Goal: Transaction & Acquisition: Book appointment/travel/reservation

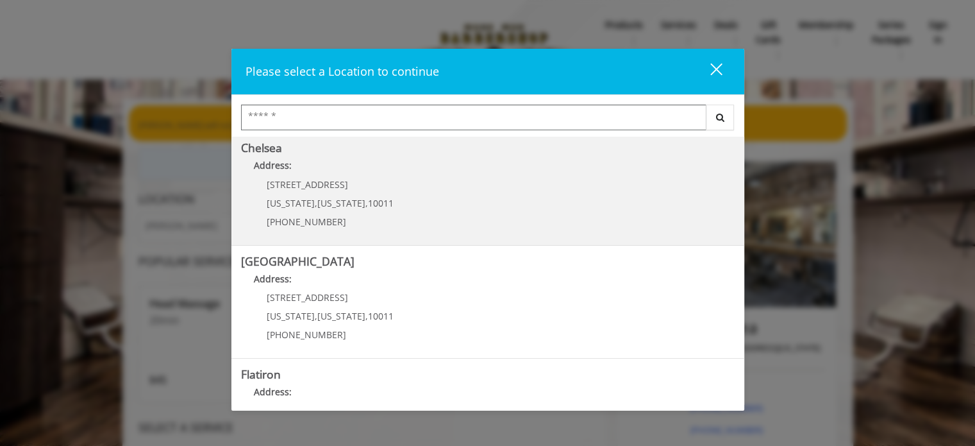
scroll to position [141, 0]
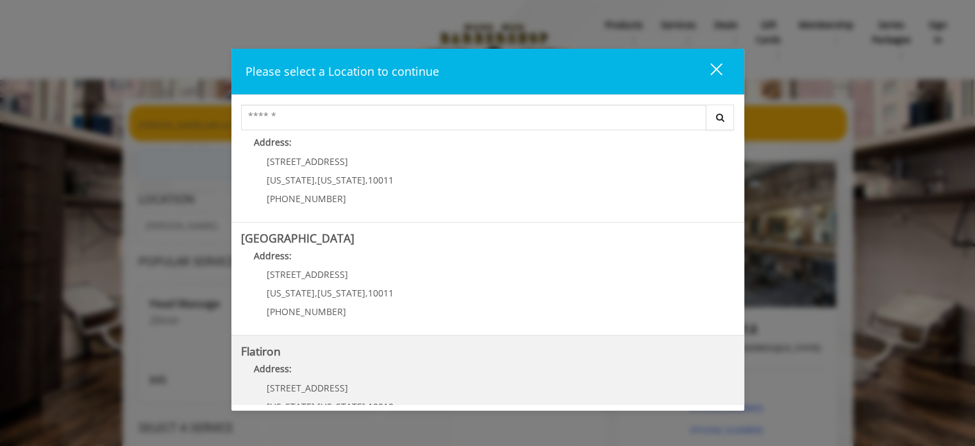
click at [524, 358] on "Flatiron Address: [STREET_ADDRESS][US_STATE][US_STATE] (917) 475-1765" at bounding box center [488, 392] width 494 height 94
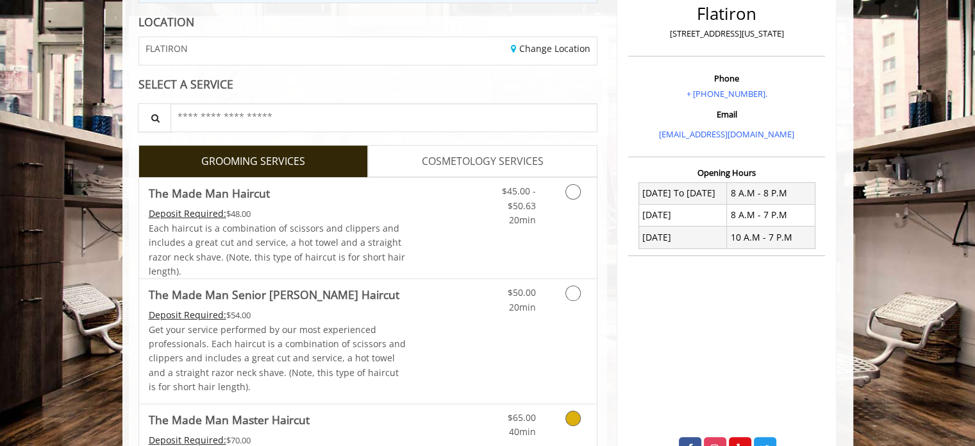
scroll to position [174, 0]
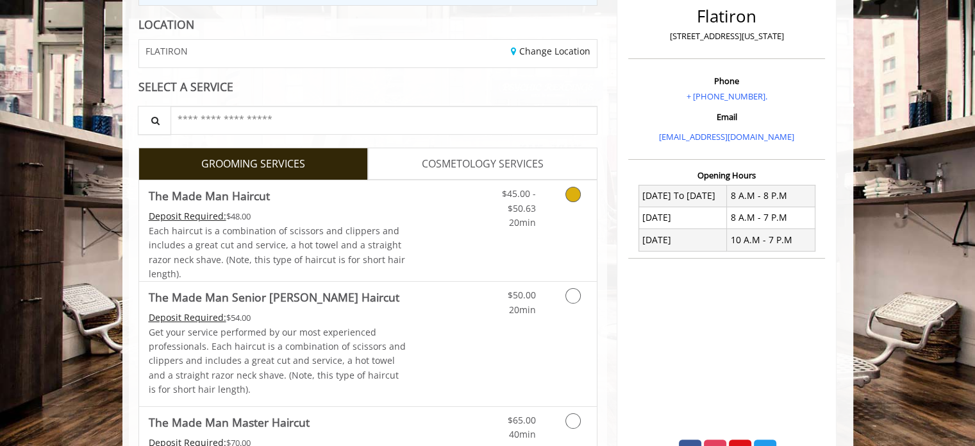
click at [574, 187] on icon "Grooming services" at bounding box center [573, 194] width 15 height 15
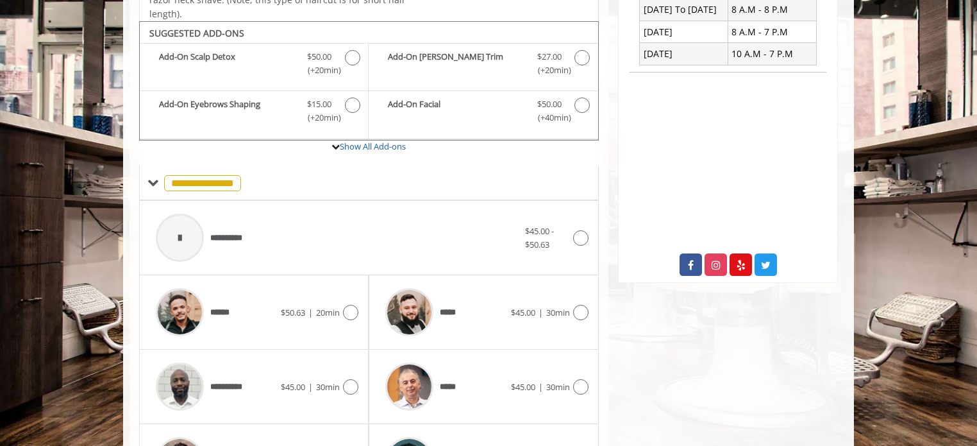
scroll to position [381, 0]
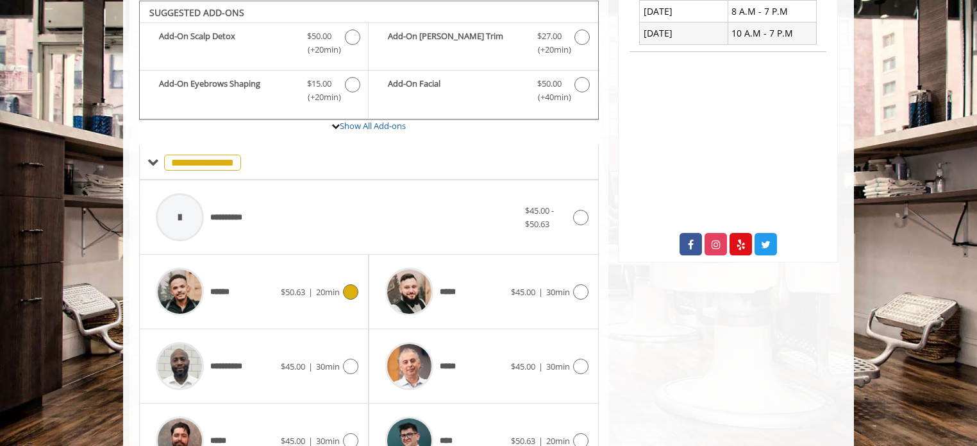
click at [257, 285] on div "******" at bounding box center [214, 291] width 131 height 61
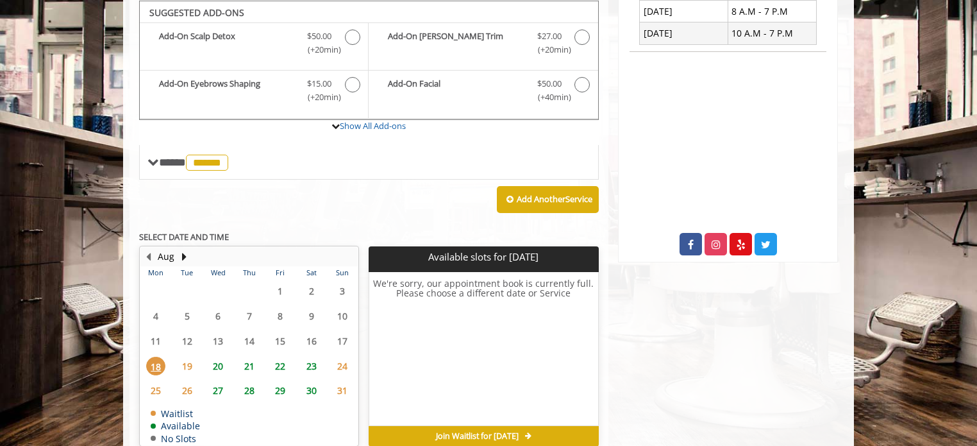
scroll to position [382, 0]
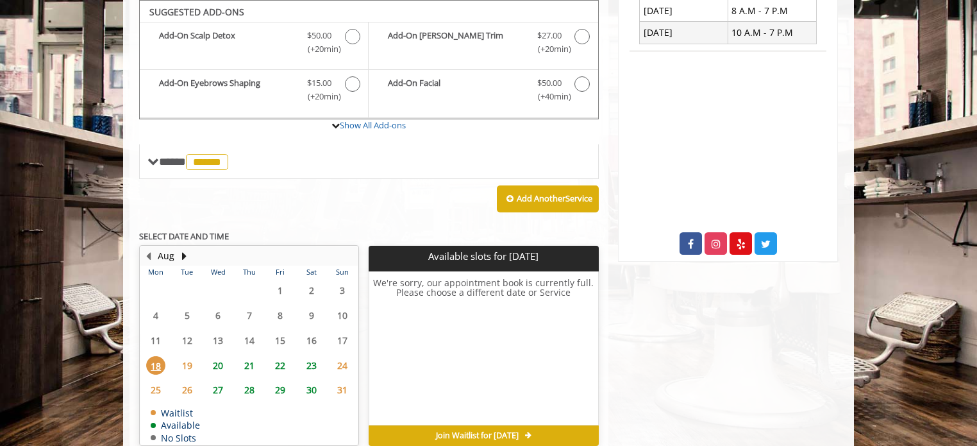
click at [185, 356] on span "19" at bounding box center [187, 365] width 19 height 19
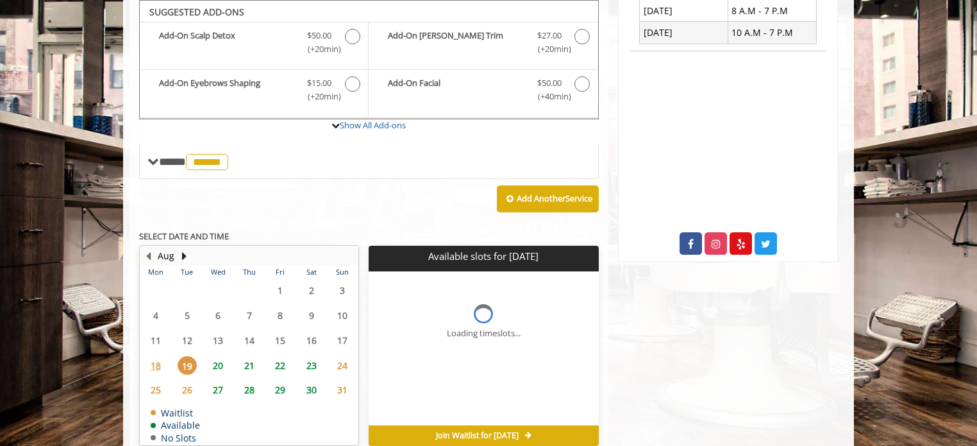
scroll to position [442, 0]
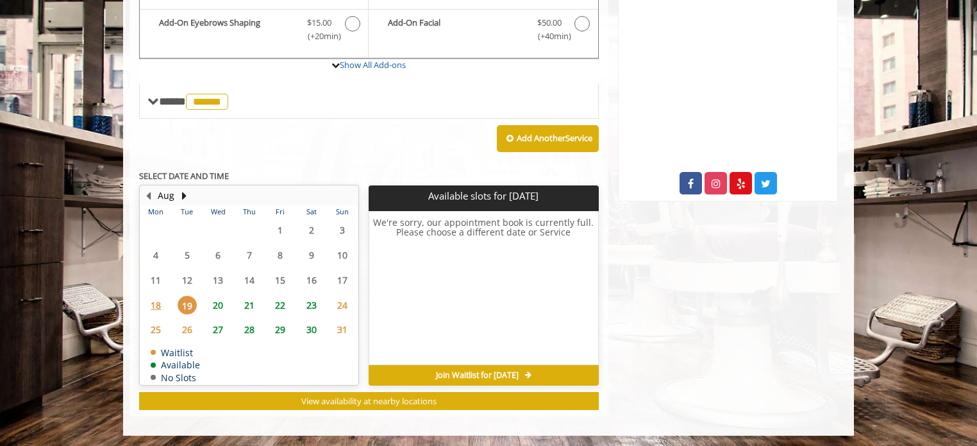
click at [149, 299] on span "18" at bounding box center [155, 305] width 19 height 19
click at [217, 300] on span "20" at bounding box center [217, 305] width 19 height 19
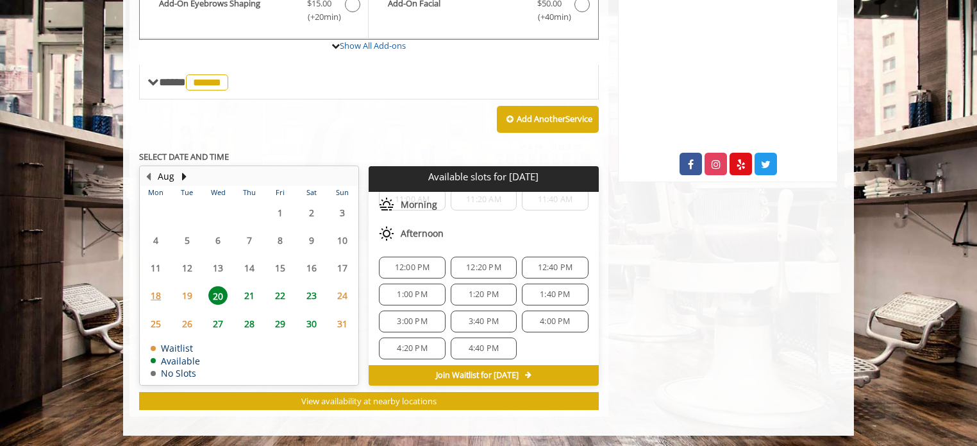
scroll to position [121, 0]
click at [183, 169] on button "Next Month" at bounding box center [184, 176] width 10 height 14
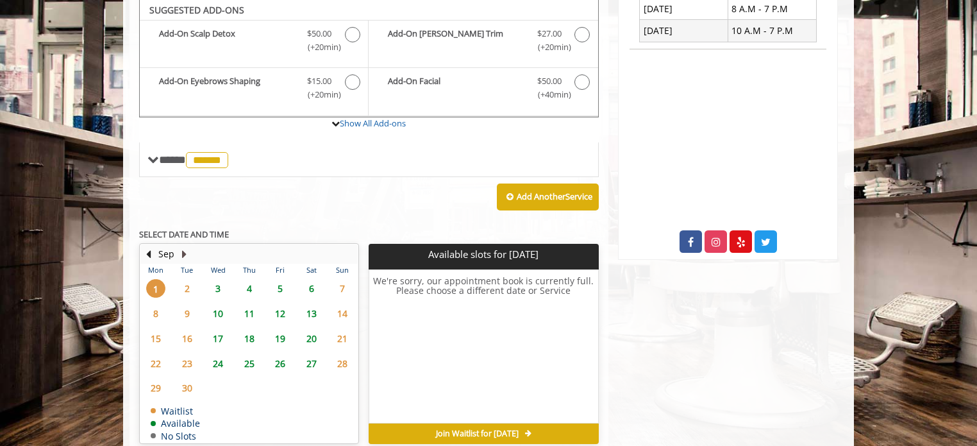
scroll to position [382, 0]
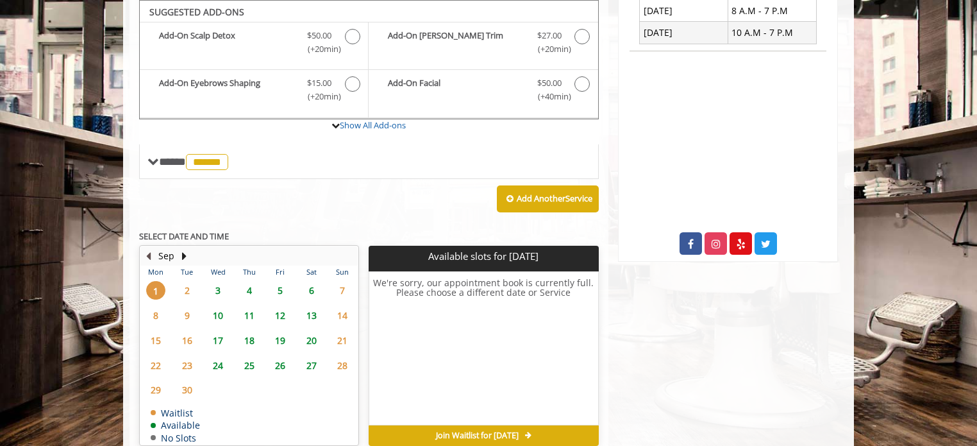
click at [150, 255] on button "Previous Month" at bounding box center [148, 256] width 10 height 14
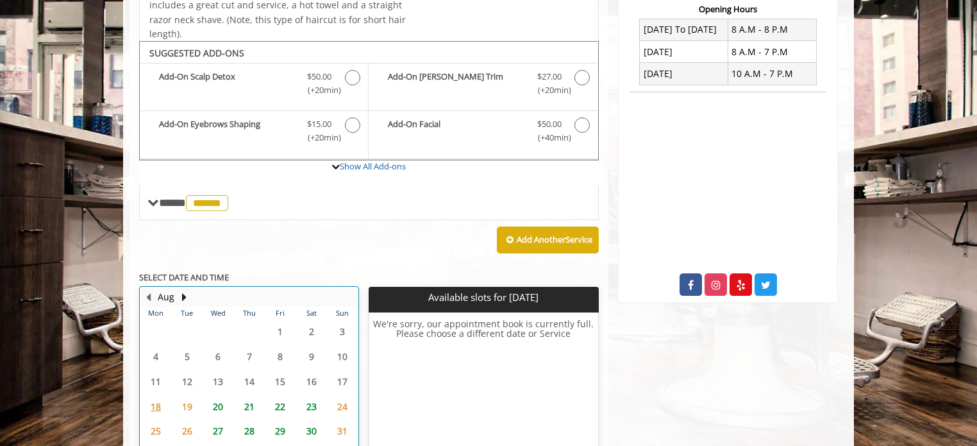
scroll to position [359, 0]
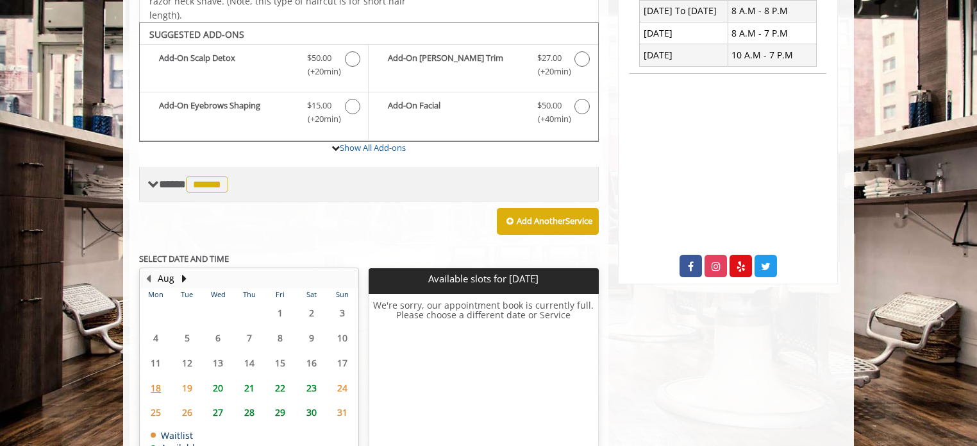
click at [219, 181] on span "******" at bounding box center [207, 184] width 42 height 16
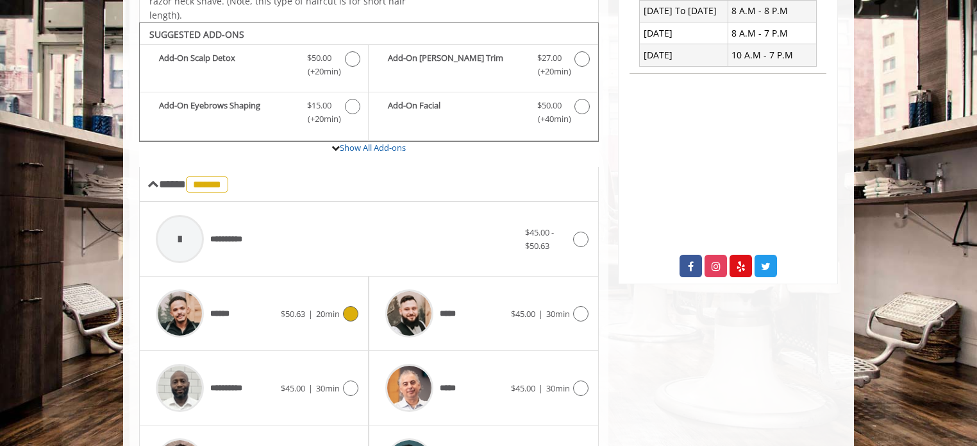
click at [253, 314] on div "******" at bounding box center [214, 313] width 131 height 61
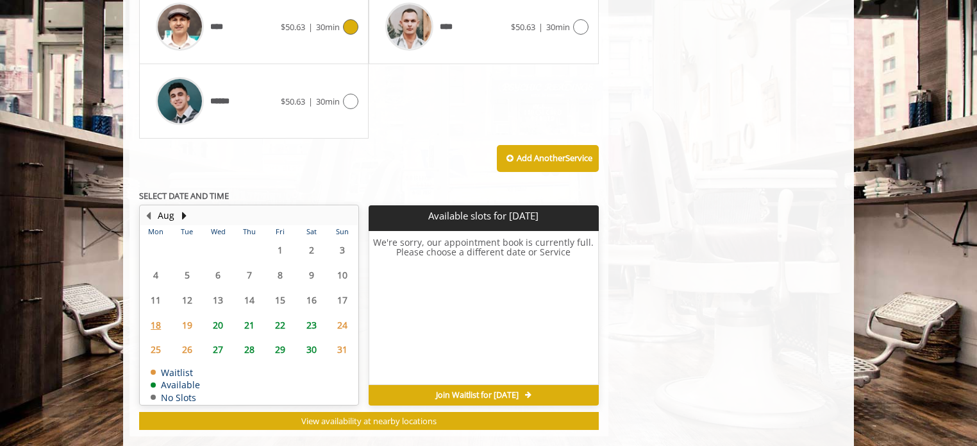
scroll to position [872, 0]
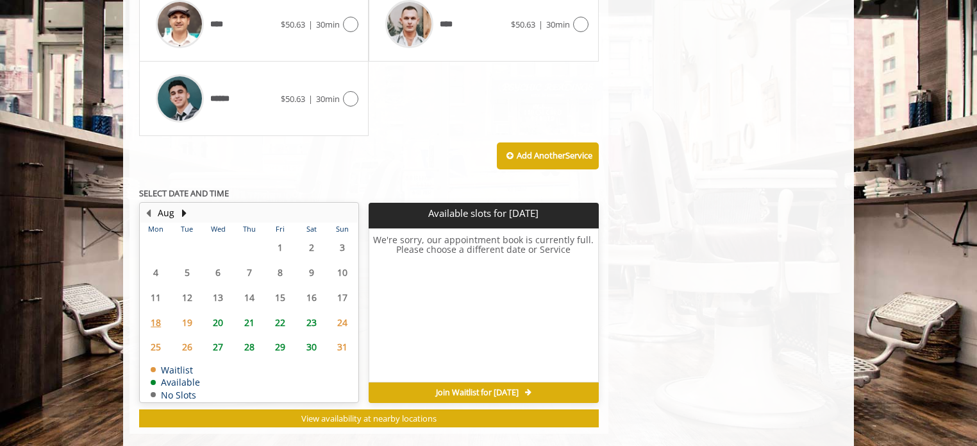
click at [251, 319] on span "21" at bounding box center [249, 322] width 19 height 19
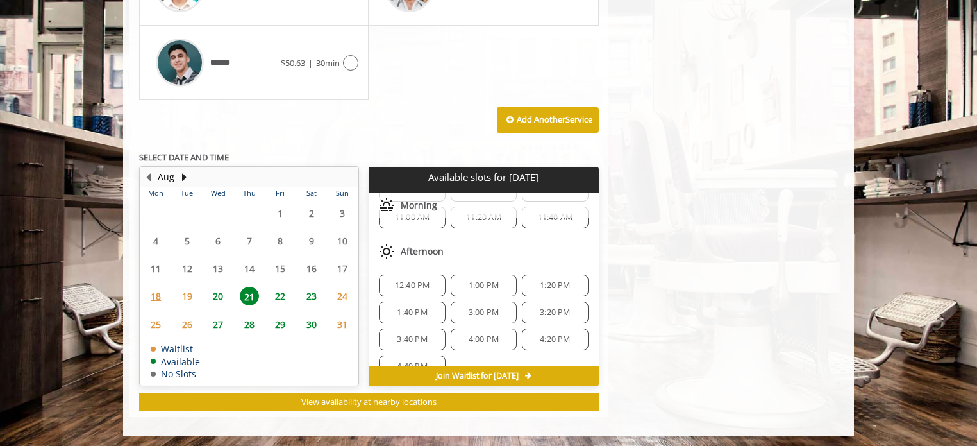
scroll to position [103, 0]
click at [462, 314] on div "3:00 PM" at bounding box center [484, 312] width 66 height 22
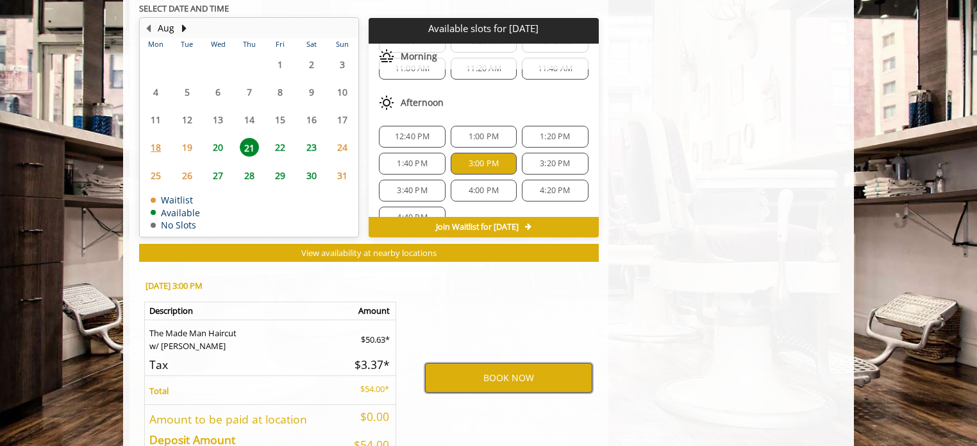
scroll to position [1056, 0]
click at [513, 382] on button "BOOK NOW" at bounding box center [508, 377] width 167 height 29
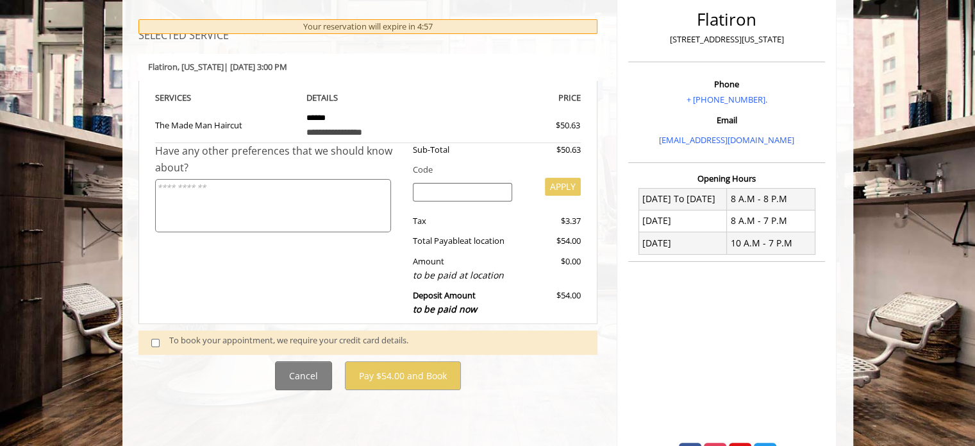
scroll to position [172, 0]
click at [385, 337] on div "To book your appointment, we require your credit card details." at bounding box center [377, 341] width 416 height 17
click at [160, 337] on span at bounding box center [161, 341] width 38 height 17
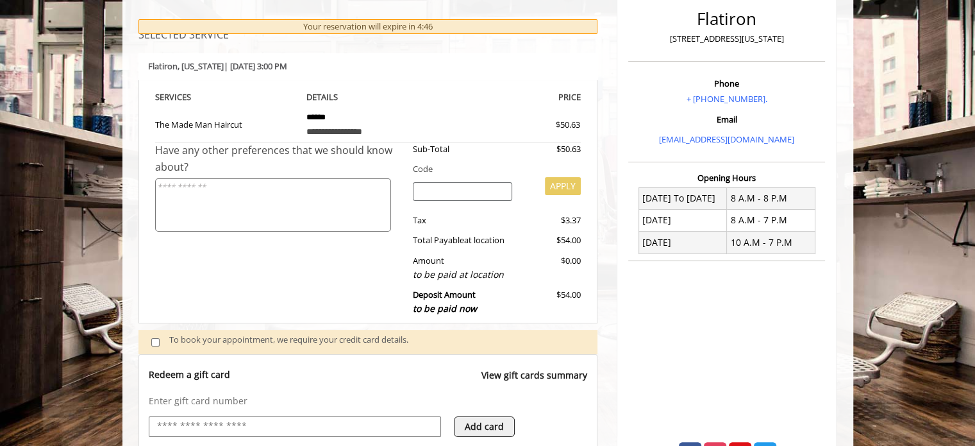
scroll to position [543, 0]
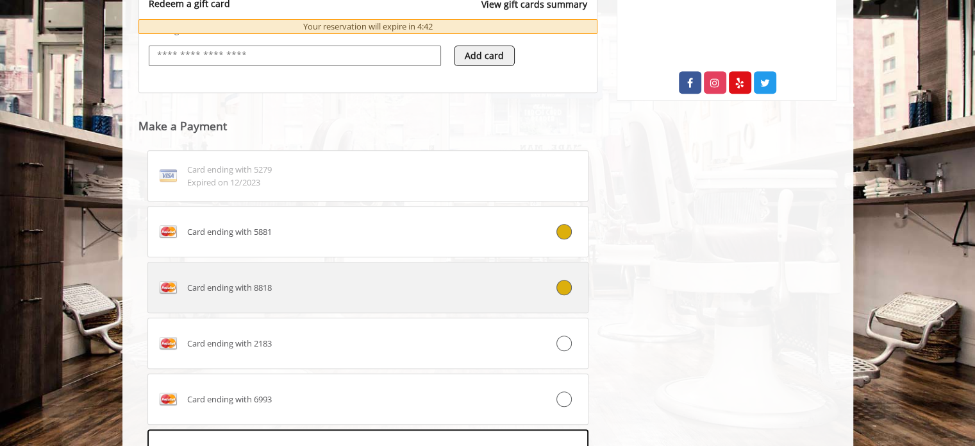
click at [440, 297] on label "Card ending with 8818" at bounding box center [368, 287] width 442 height 51
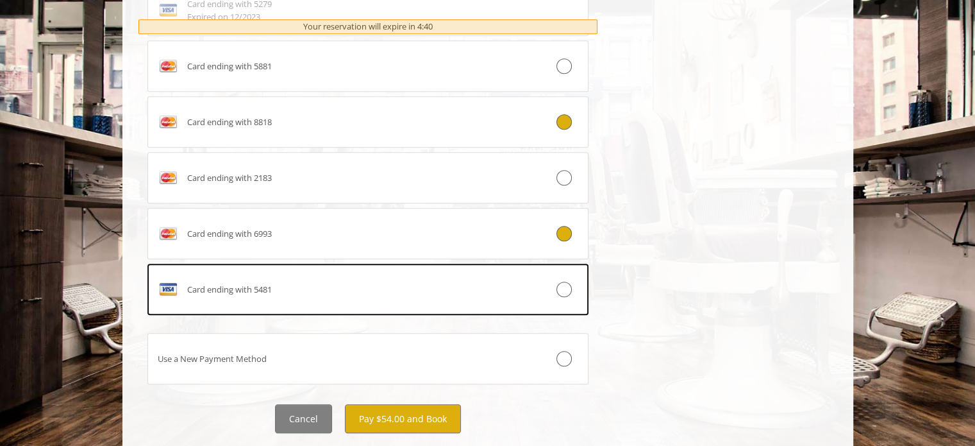
scroll to position [739, 0]
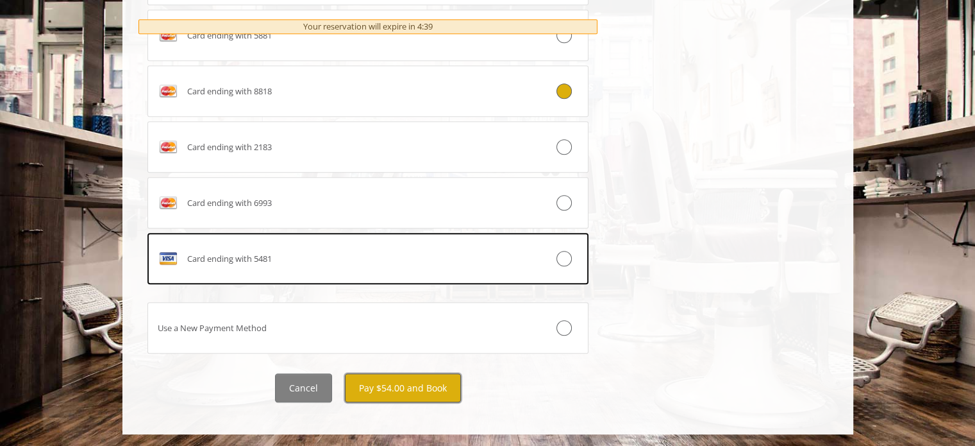
click at [422, 381] on button "Pay $54.00 and Book" at bounding box center [403, 387] width 116 height 29
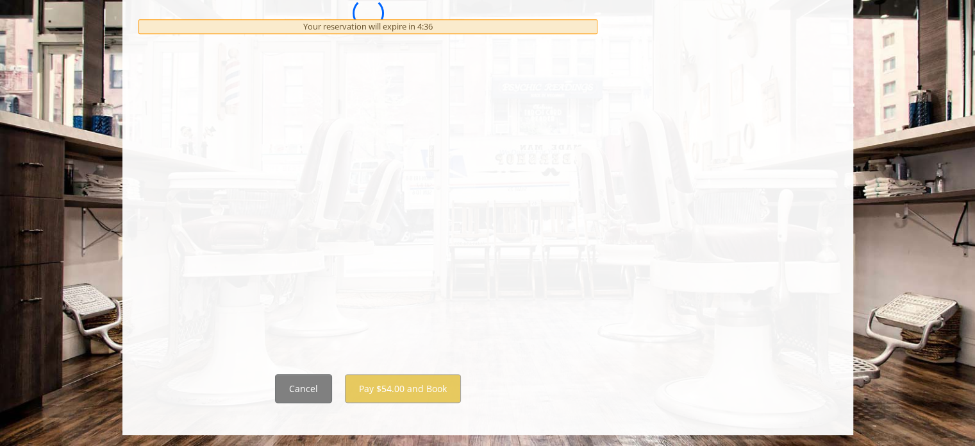
scroll to position [0, 0]
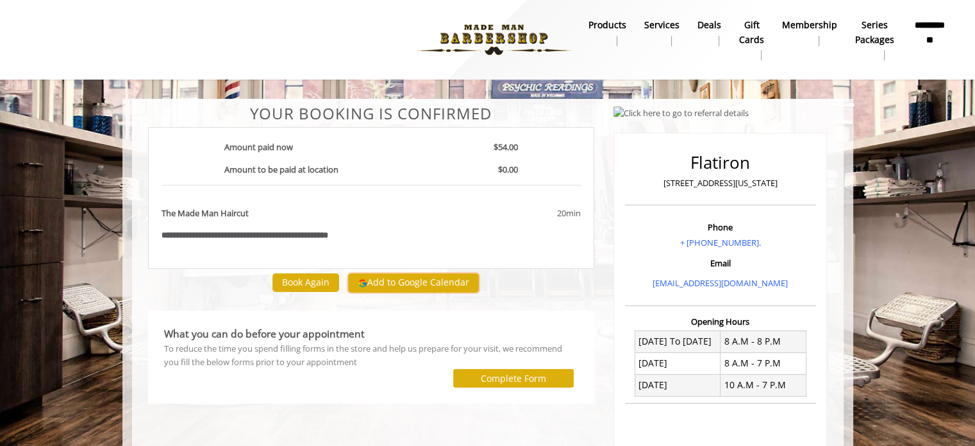
click at [421, 284] on button "Add to Google Calendar" at bounding box center [413, 282] width 131 height 19
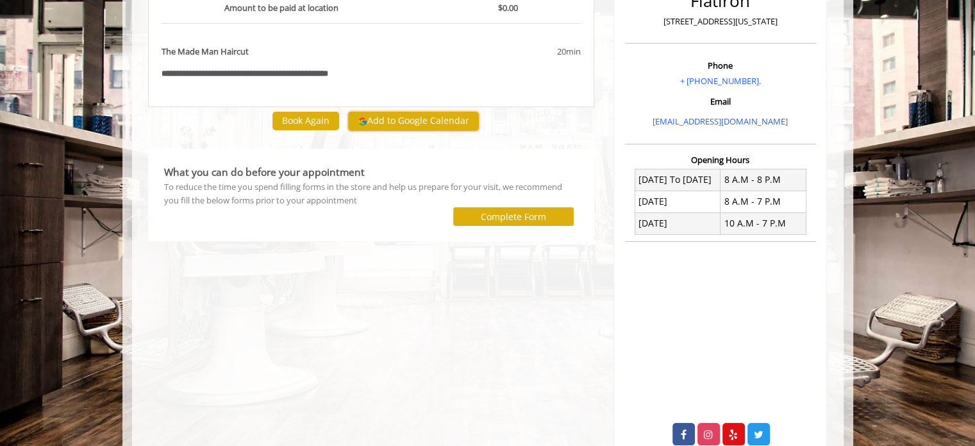
scroll to position [198, 0]
